Goal: Information Seeking & Learning: Learn about a topic

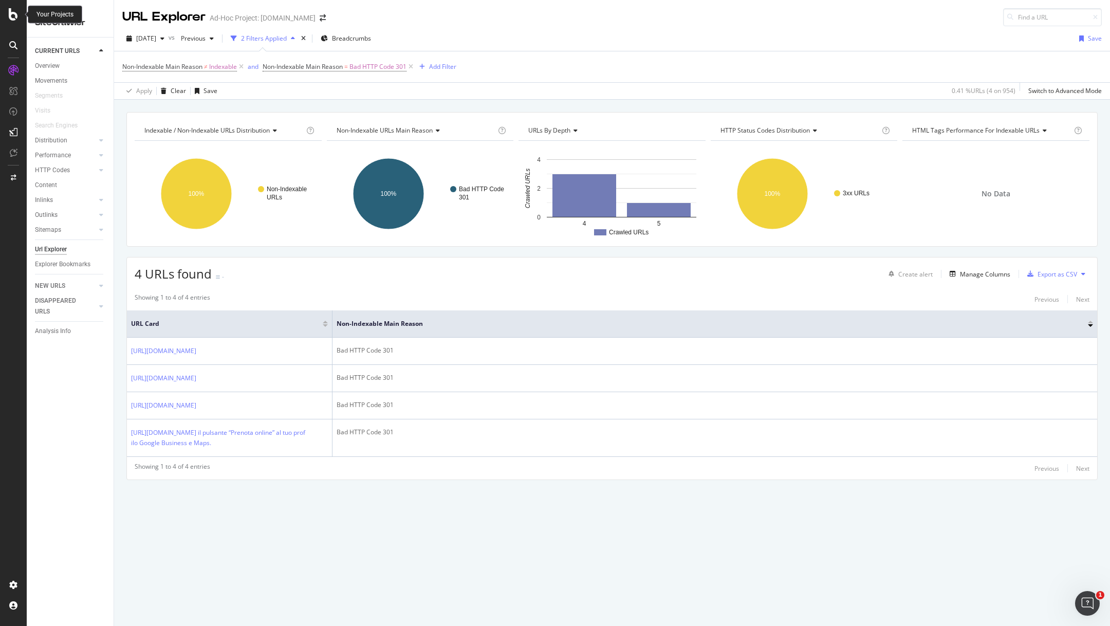
click at [12, 17] on icon at bounding box center [13, 14] width 9 height 12
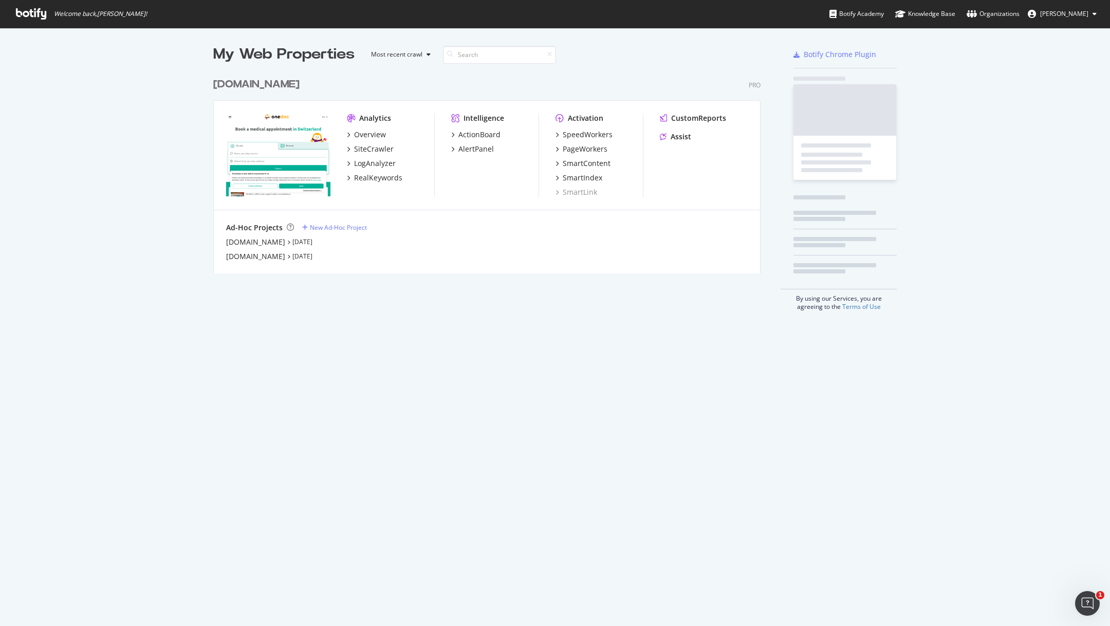
scroll to position [209, 556]
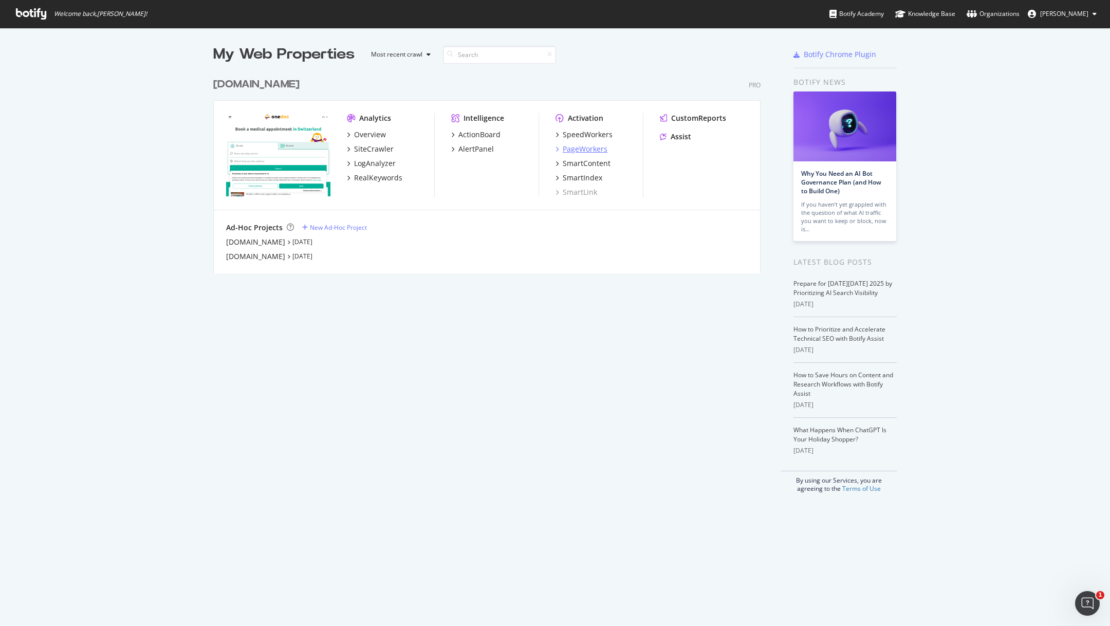
click at [579, 144] on div "PageWorkers" at bounding box center [585, 149] width 45 height 10
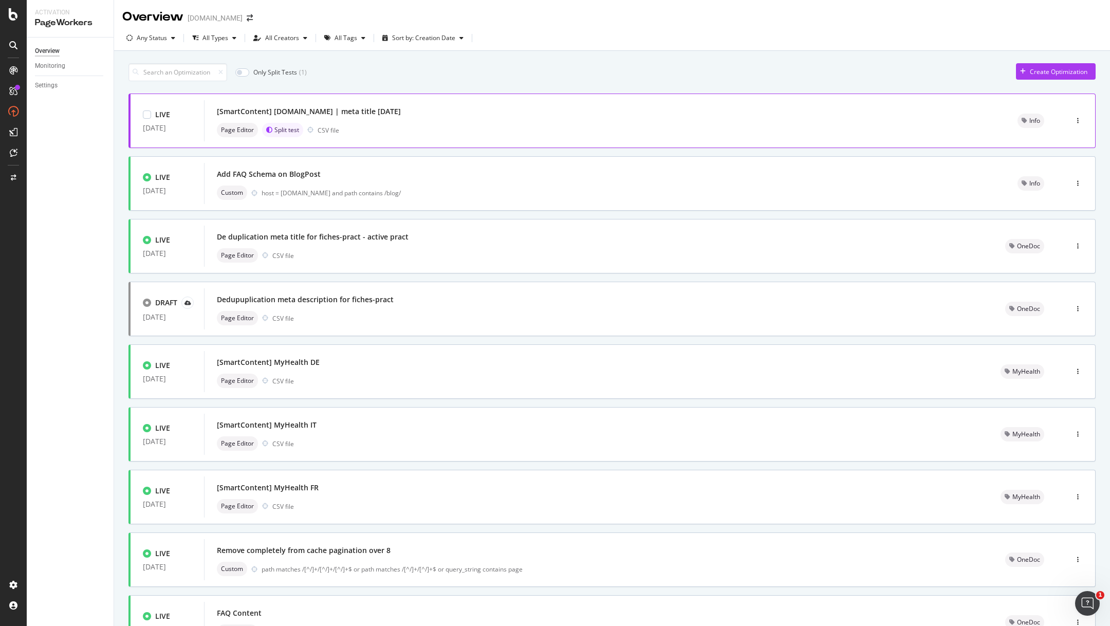
click at [409, 122] on div "[SmartContent] [DOMAIN_NAME] | meta title [DATE] Page Editor Split test CSV file" at bounding box center [605, 120] width 776 height 33
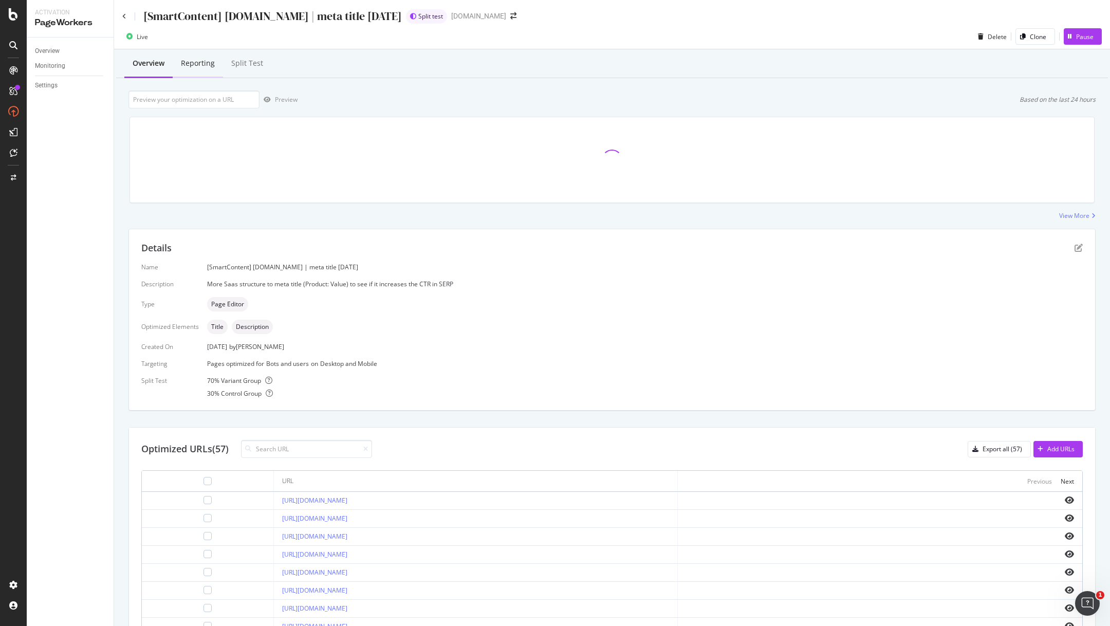
click at [187, 65] on div "Reporting" at bounding box center [198, 63] width 34 height 10
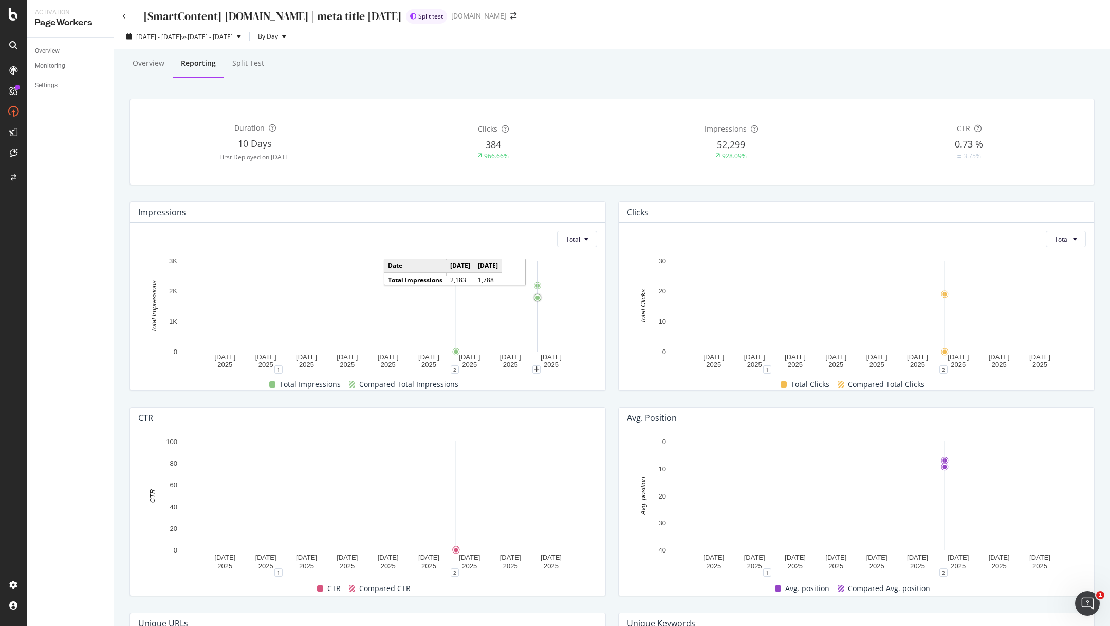
scroll to position [1, 0]
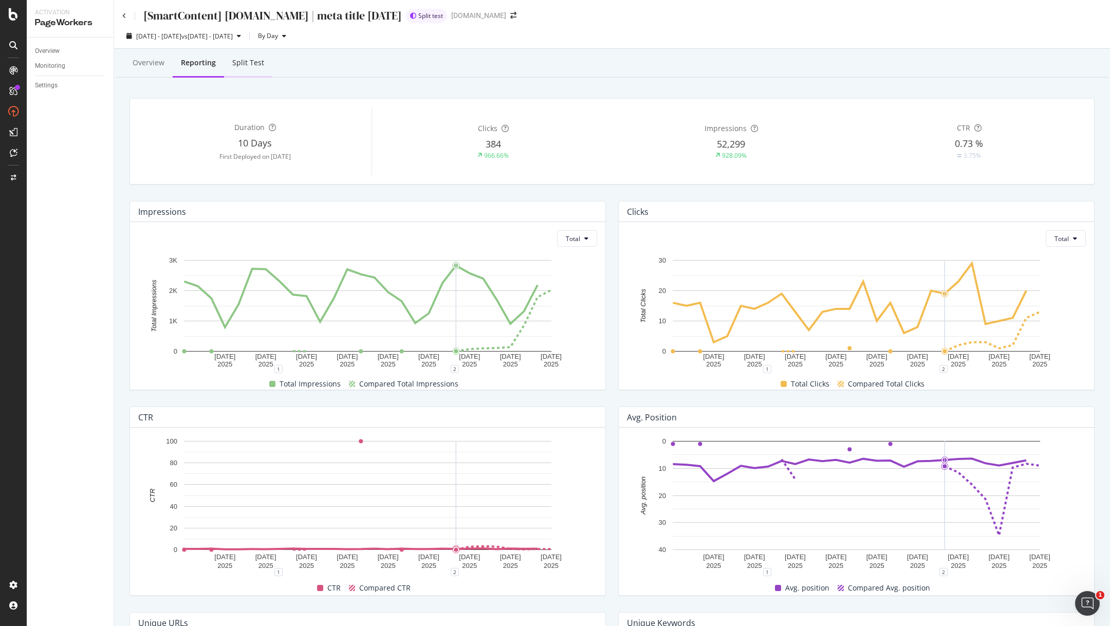
click at [243, 63] on div "Split Test" at bounding box center [248, 63] width 32 height 10
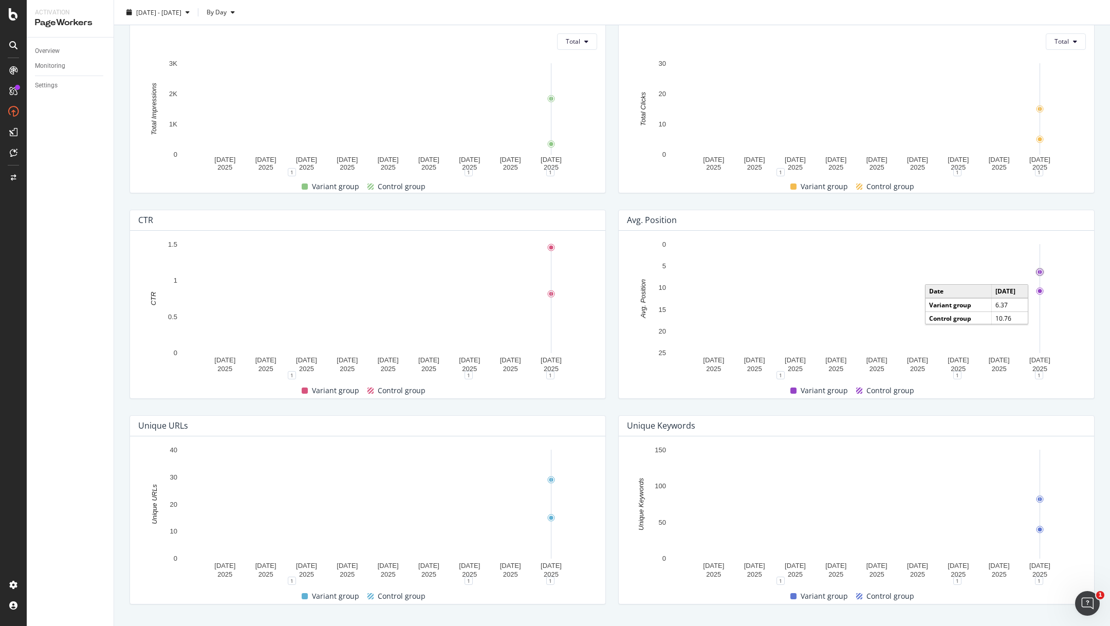
scroll to position [277, 0]
